Goal: Use online tool/utility: Utilize a website feature to perform a specific function

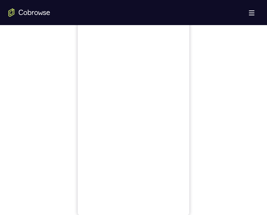
scroll to position [308, 0]
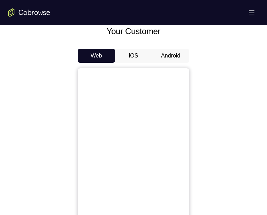
click at [167, 54] on button "Android" at bounding box center [170, 56] width 37 height 14
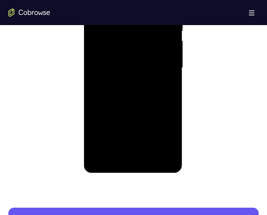
scroll to position [447, 0]
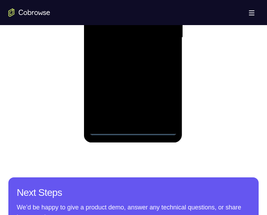
click at [134, 133] on div at bounding box center [133, 37] width 88 height 195
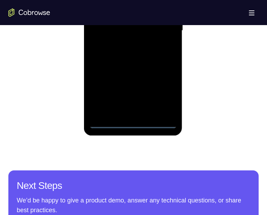
click at [169, 93] on div at bounding box center [133, 30] width 88 height 195
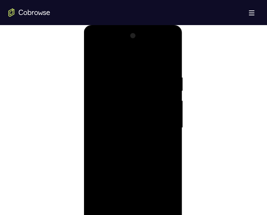
scroll to position [330, 0]
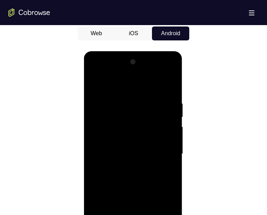
click at [176, 74] on div at bounding box center [133, 154] width 88 height 195
click at [161, 85] on div at bounding box center [133, 154] width 88 height 195
click at [141, 75] on div at bounding box center [133, 154] width 88 height 195
click at [112, 129] on div at bounding box center [133, 154] width 88 height 195
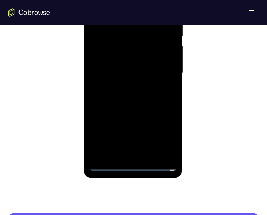
click at [128, 87] on div at bounding box center [133, 73] width 88 height 195
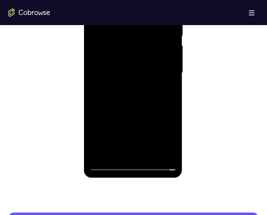
click at [151, 63] on div at bounding box center [133, 72] width 88 height 195
click at [121, 57] on div at bounding box center [133, 72] width 88 height 195
click at [141, 73] on div at bounding box center [133, 72] width 88 height 195
click at [142, 74] on div at bounding box center [133, 72] width 88 height 195
click at [151, 95] on div at bounding box center [133, 72] width 88 height 195
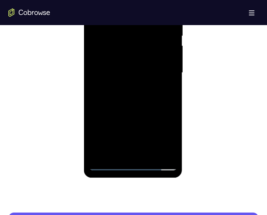
click at [150, 75] on div at bounding box center [133, 72] width 88 height 195
click at [145, 74] on div at bounding box center [133, 72] width 88 height 195
click at [142, 95] on div at bounding box center [133, 72] width 88 height 195
click at [143, 95] on div at bounding box center [133, 72] width 88 height 195
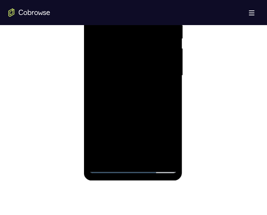
scroll to position [408, 0]
click at [171, 109] on div at bounding box center [133, 75] width 88 height 195
